Goal: Download file/media

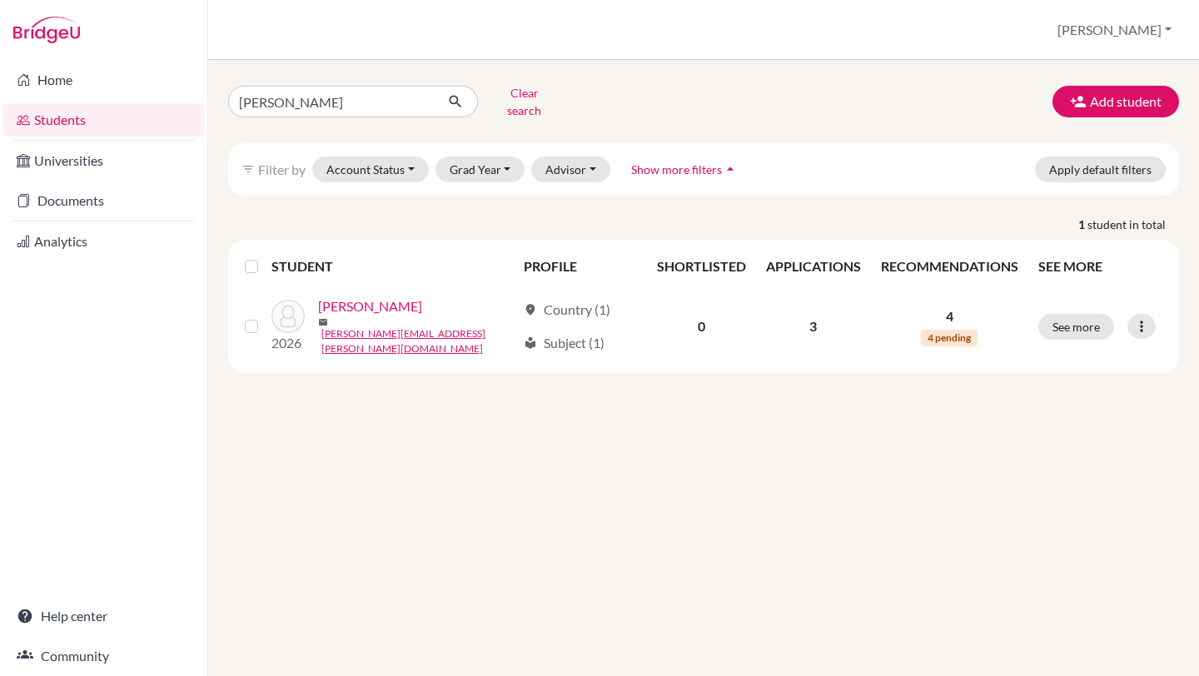
type input "[PERSON_NAME]"
click button "submit" at bounding box center [456, 102] width 44 height 32
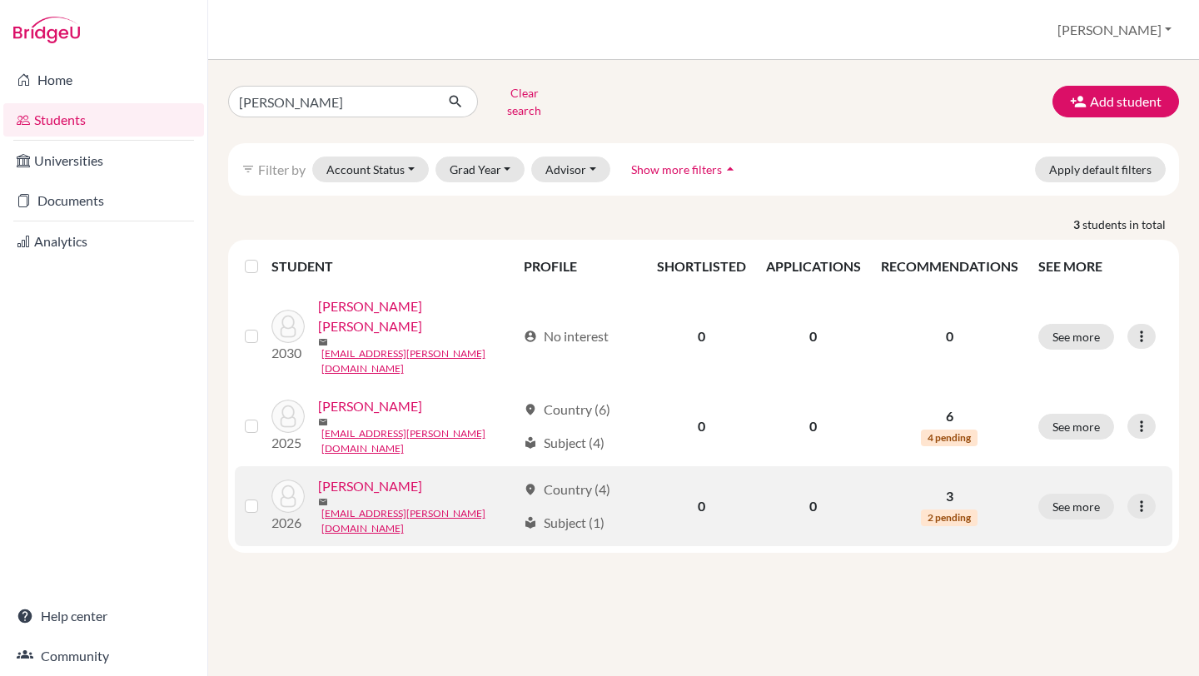
click at [385, 476] on link "[PERSON_NAME]" at bounding box center [370, 486] width 104 height 20
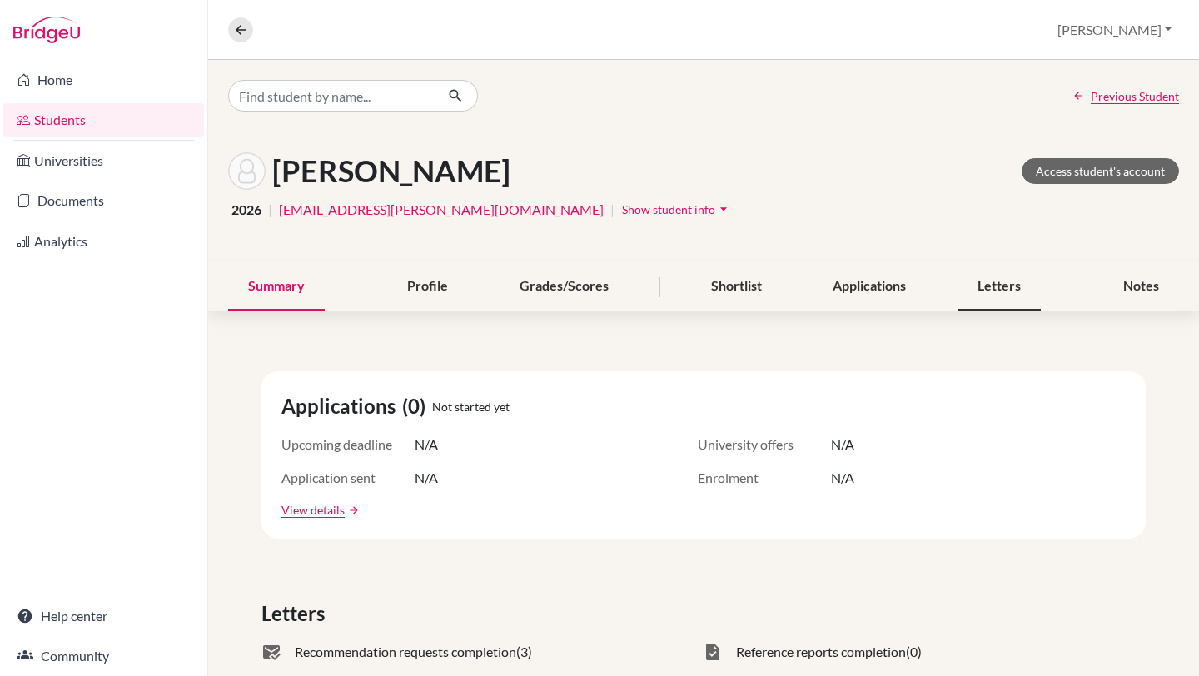
click at [982, 302] on div "Letters" at bounding box center [998, 286] width 83 height 49
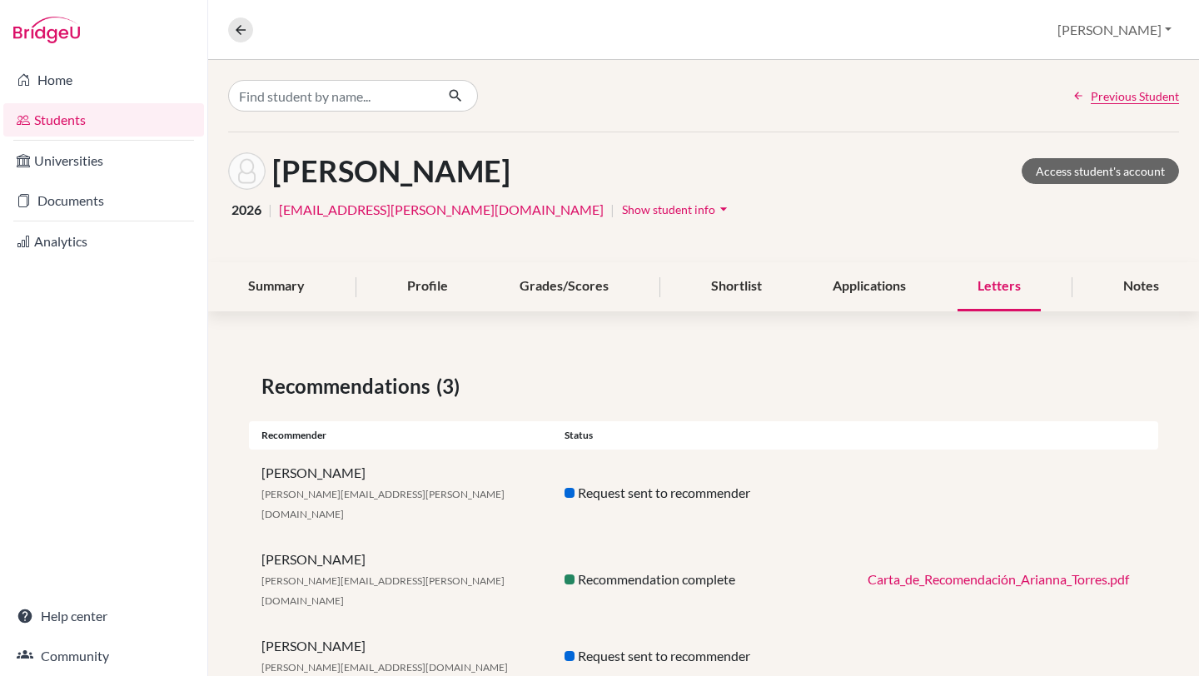
click at [962, 571] on link "Carta_de_Recomendación_Arianna_Torres.pdf" at bounding box center [998, 579] width 261 height 16
click at [92, 83] on link "Home" at bounding box center [103, 79] width 201 height 33
